Goal: Information Seeking & Learning: Find specific fact

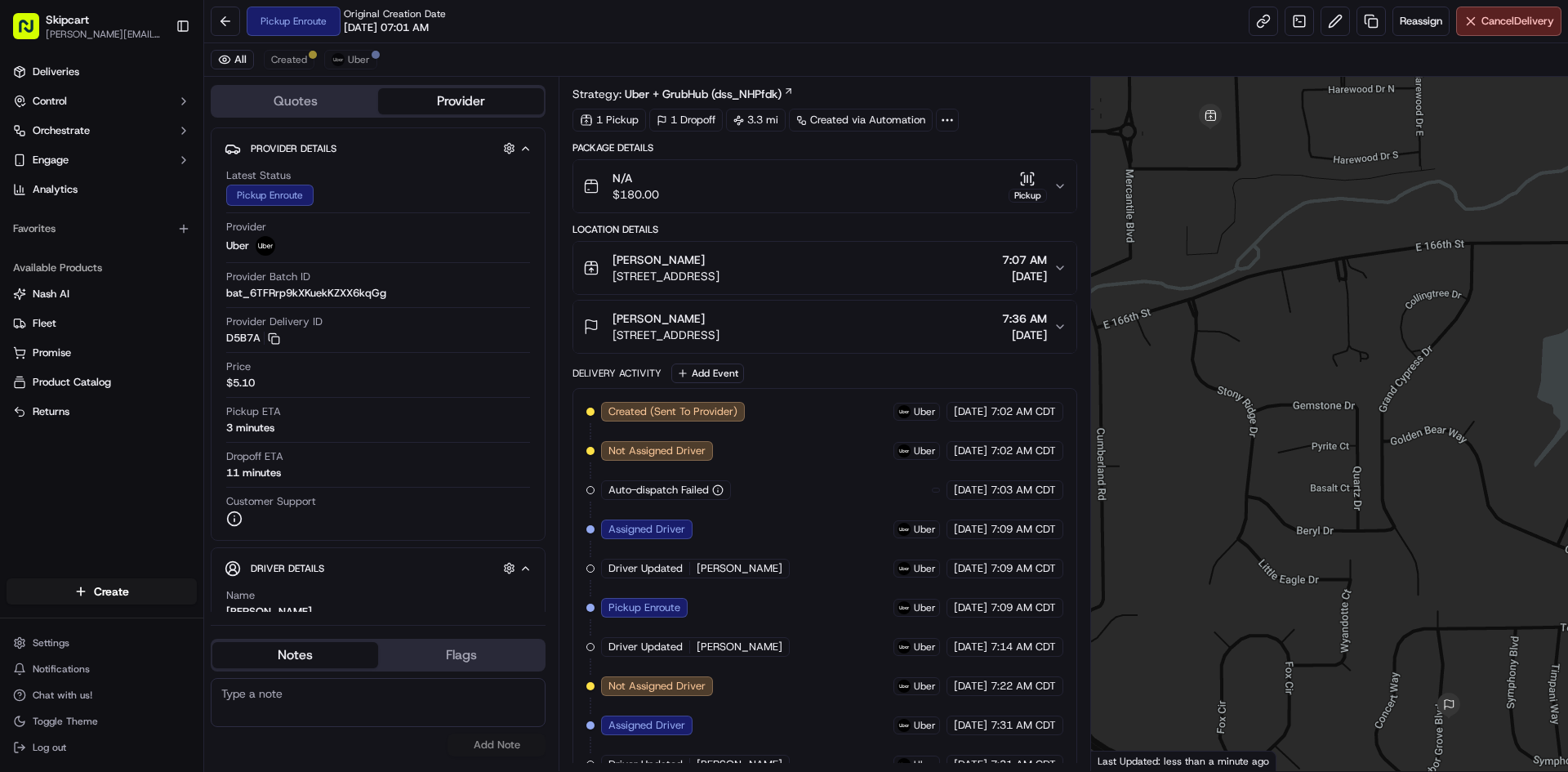
scroll to position [103, 0]
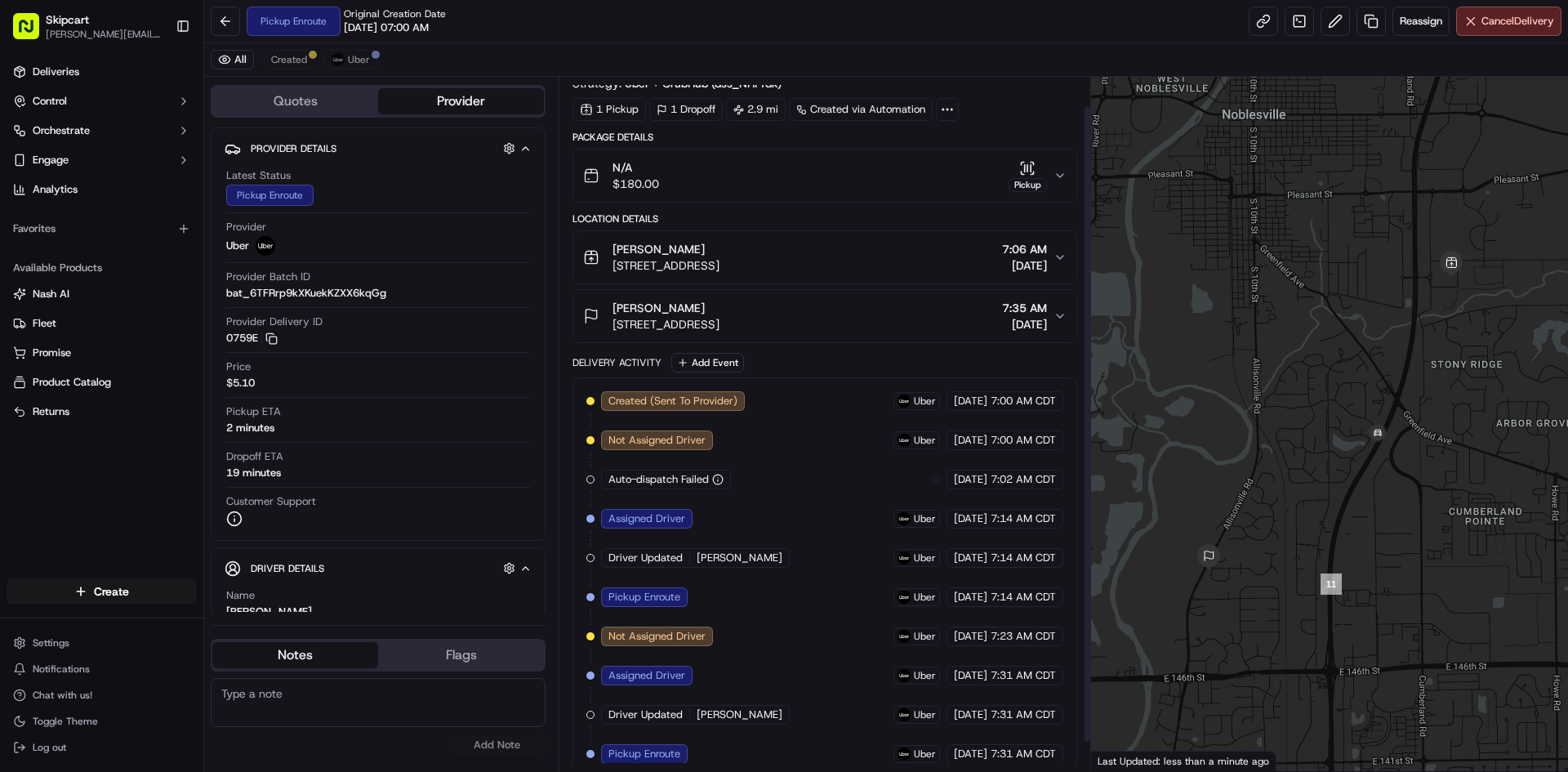
scroll to position [64, 0]
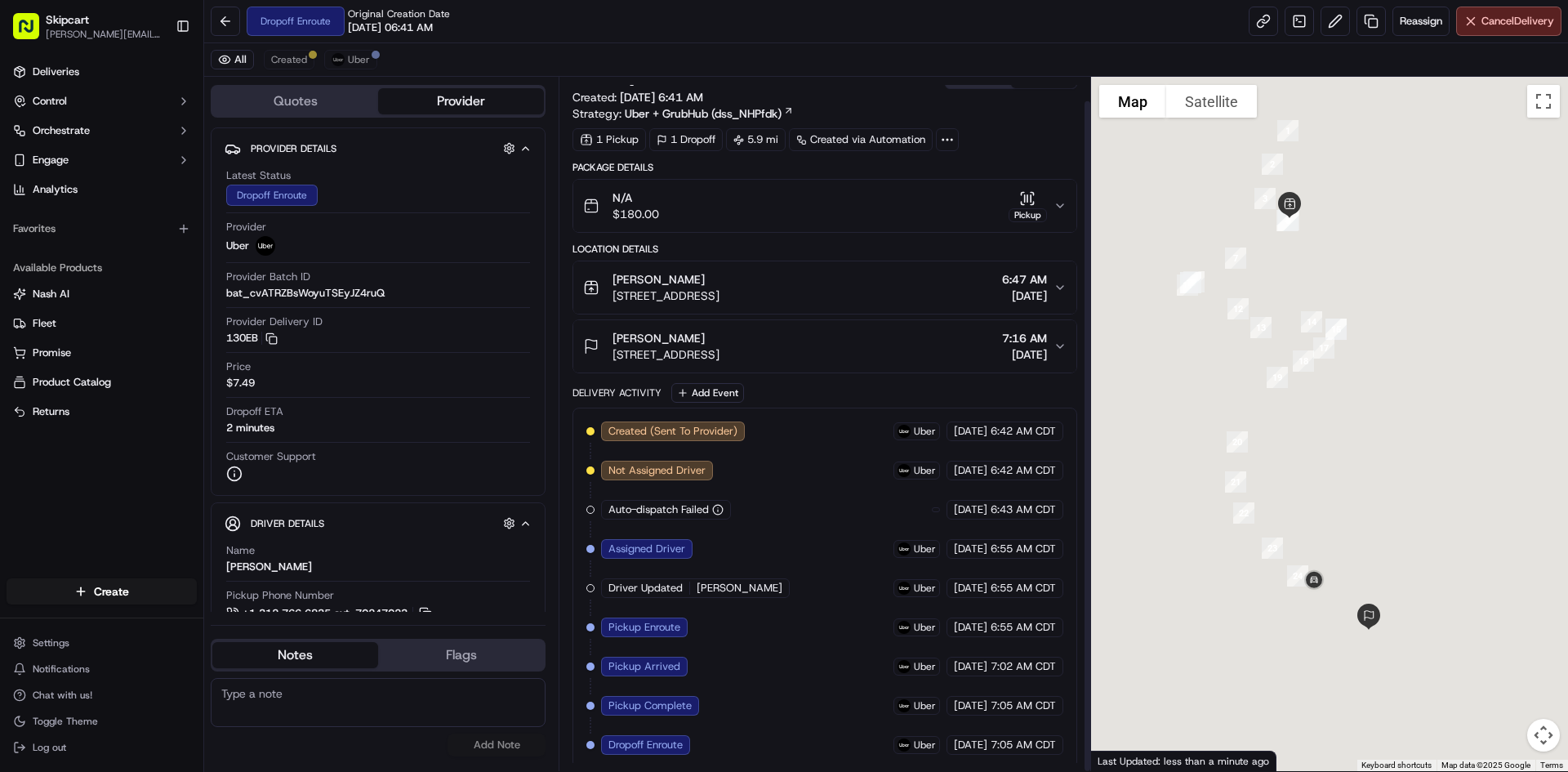
scroll to position [25, 0]
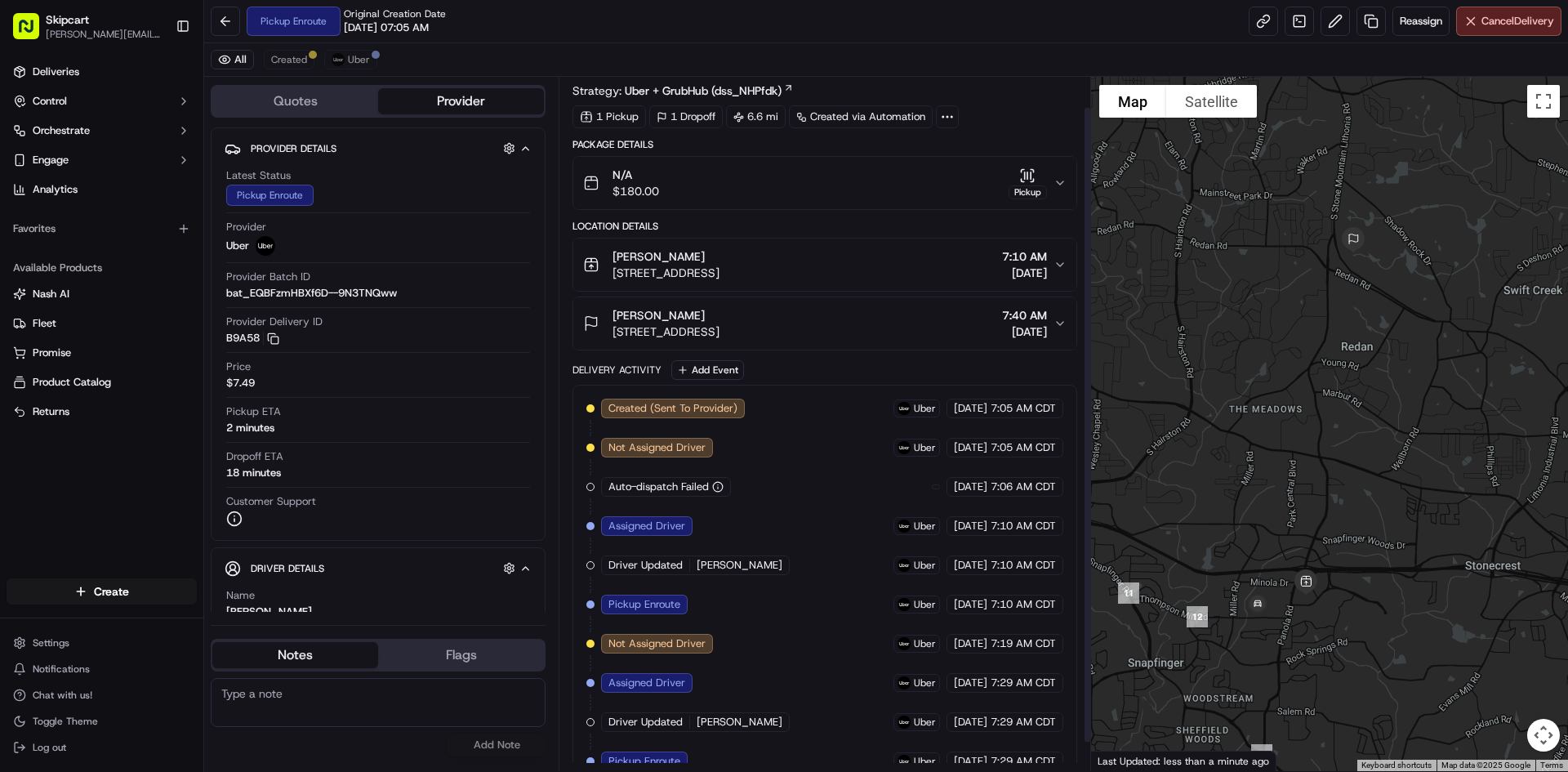
scroll to position [64, 0]
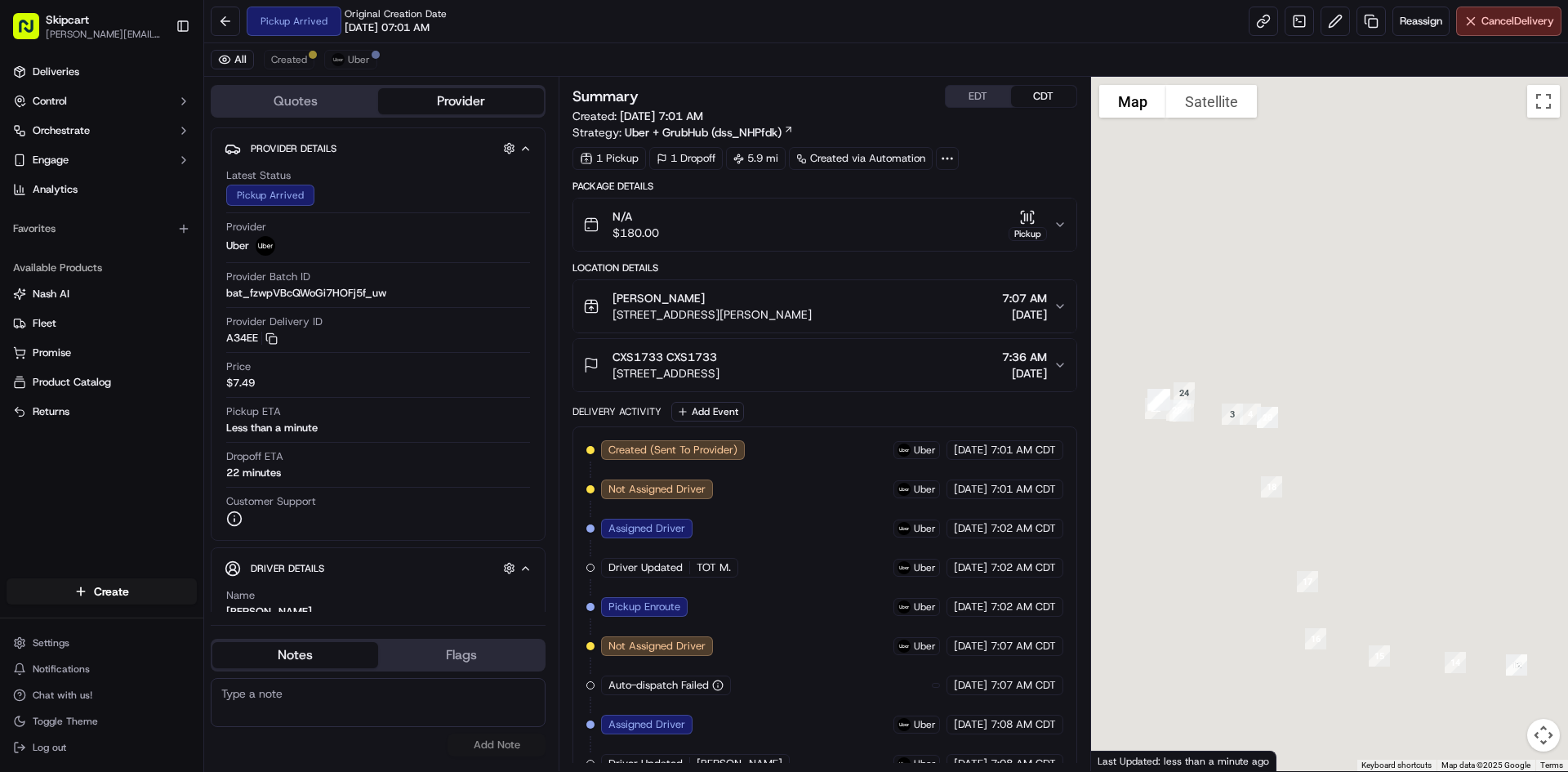
scroll to position [496, 0]
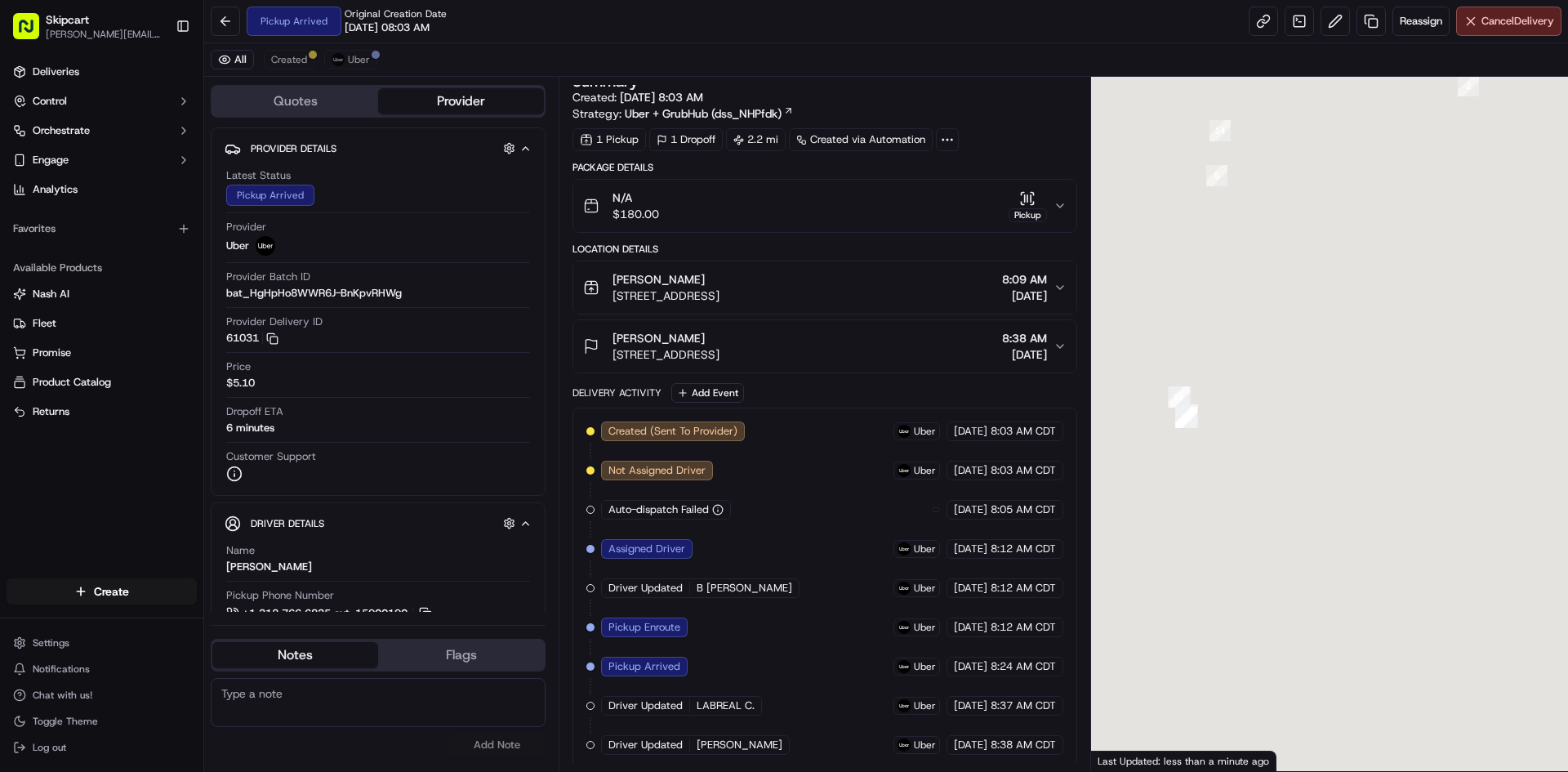
scroll to position [16, 0]
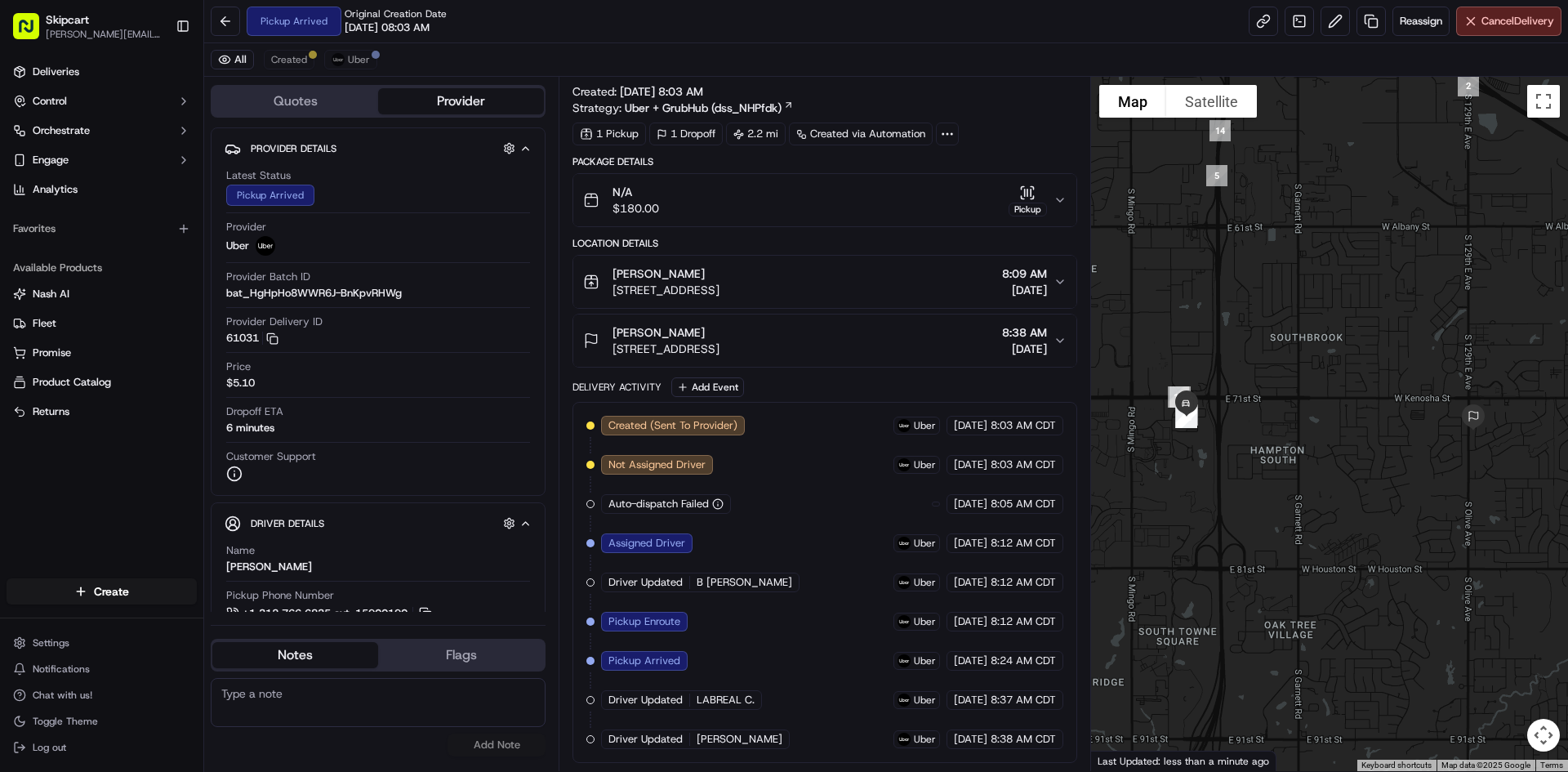
click at [726, 731] on div "Driver Updated [PERSON_NAME]" at bounding box center [695, 740] width 189 height 20
copy div "[PERSON_NAME]"
